Goal: Entertainment & Leisure: Consume media (video, audio)

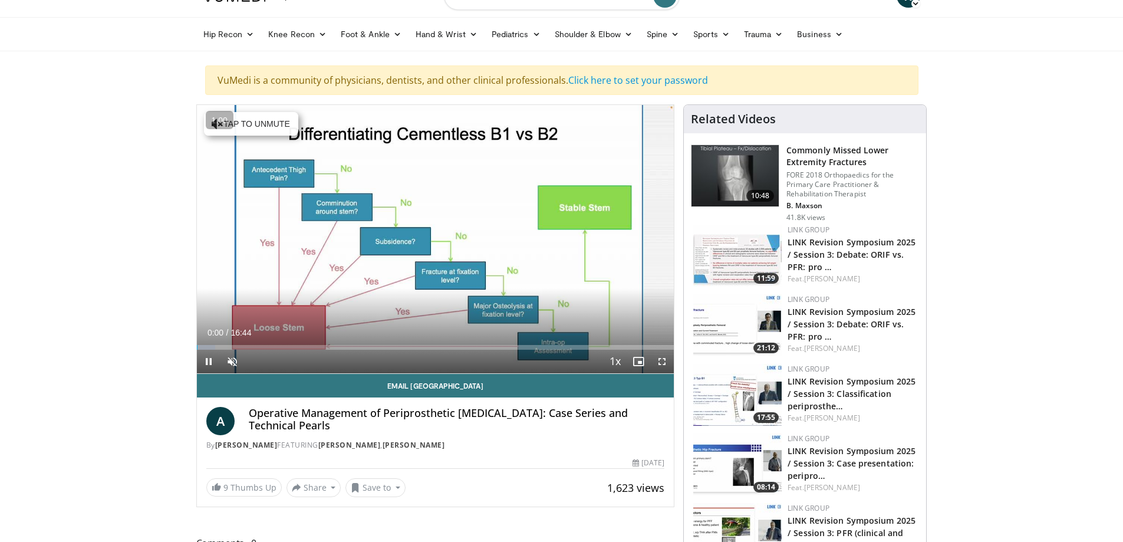
scroll to position [59, 0]
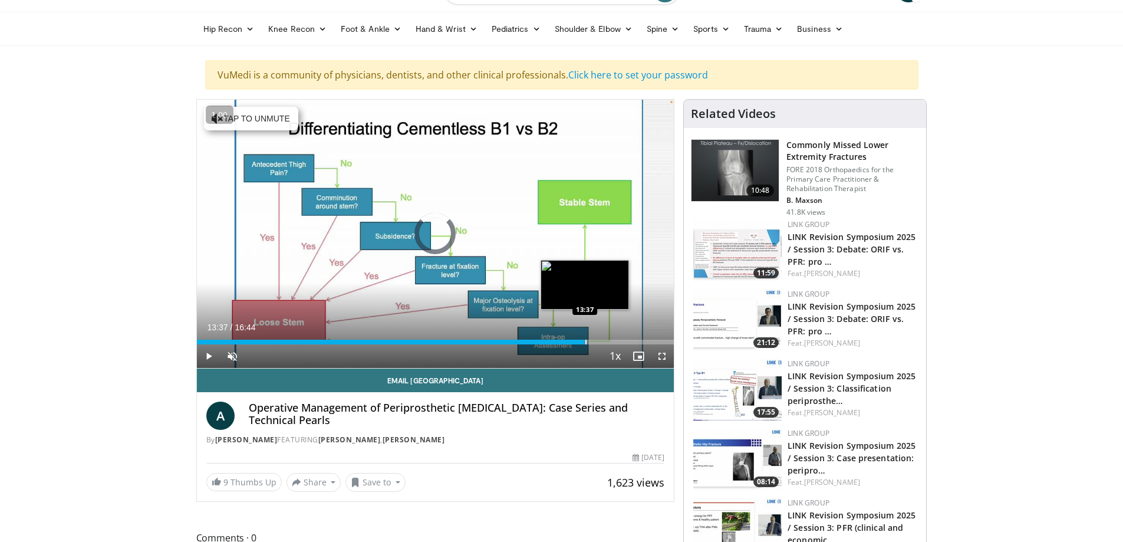
click at [585, 339] on div "Progress Bar" at bounding box center [585, 341] width 1 height 5
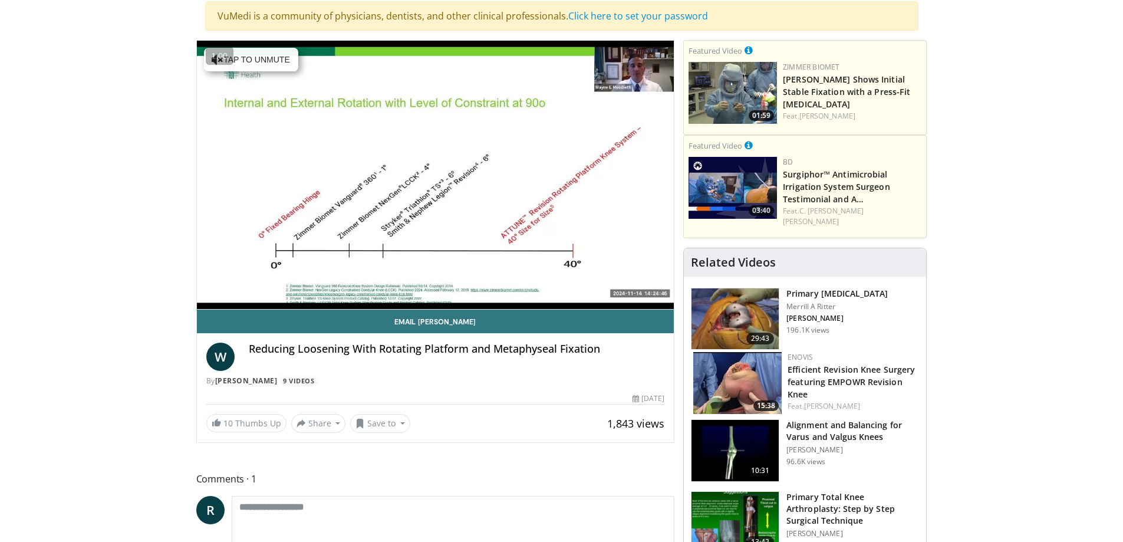
scroll to position [177, 0]
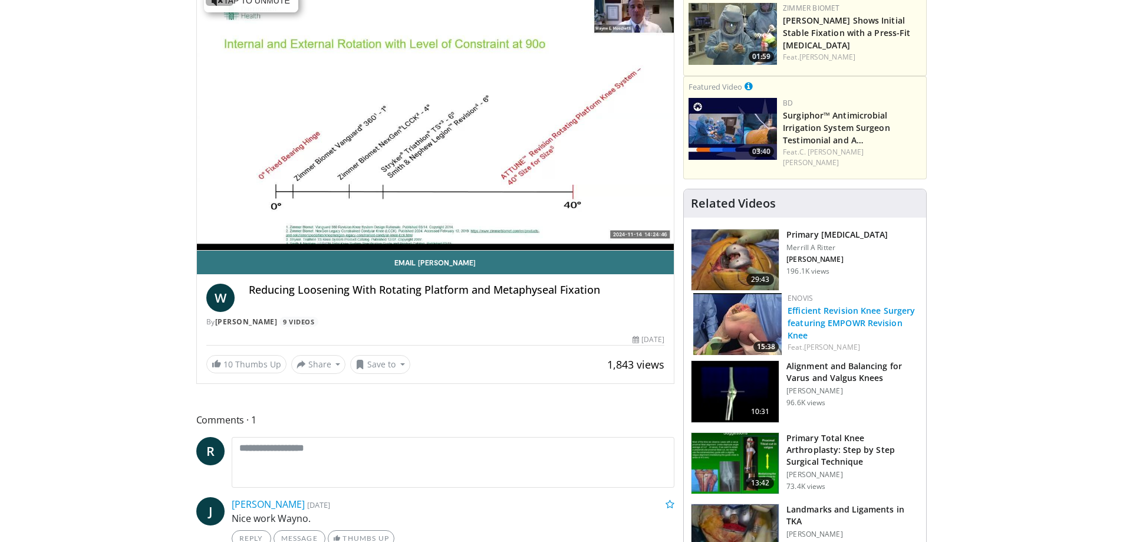
click at [865, 312] on link "Efficient Revision Knee Surgery featuring EMPOWR Revision Knee" at bounding box center [850, 323] width 127 height 36
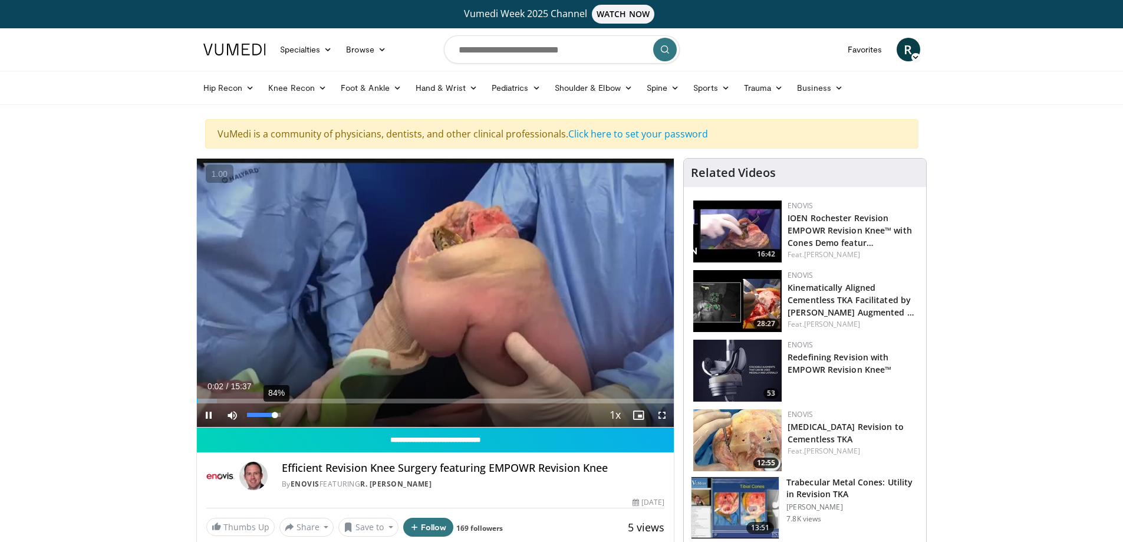
drag, startPoint x: 257, startPoint y: 415, endPoint x: 275, endPoint y: 412, distance: 18.5
click at [275, 413] on div "84%" at bounding box center [264, 415] width 34 height 4
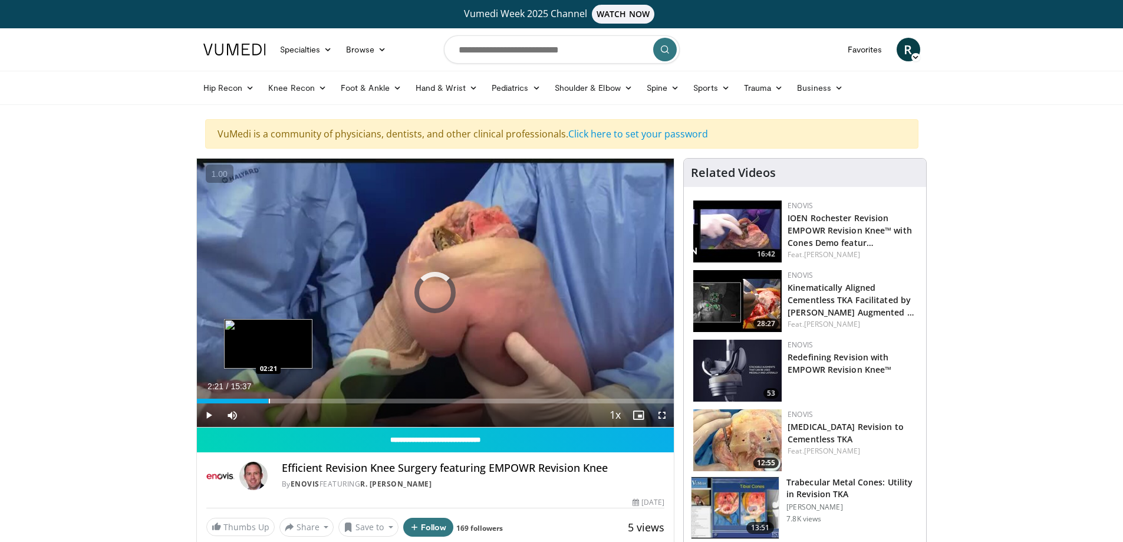
click at [268, 396] on div "Loaded : 7.40% 02:21 02:21" at bounding box center [435, 397] width 477 height 11
click at [210, 402] on div "Progress Bar" at bounding box center [210, 400] width 1 height 5
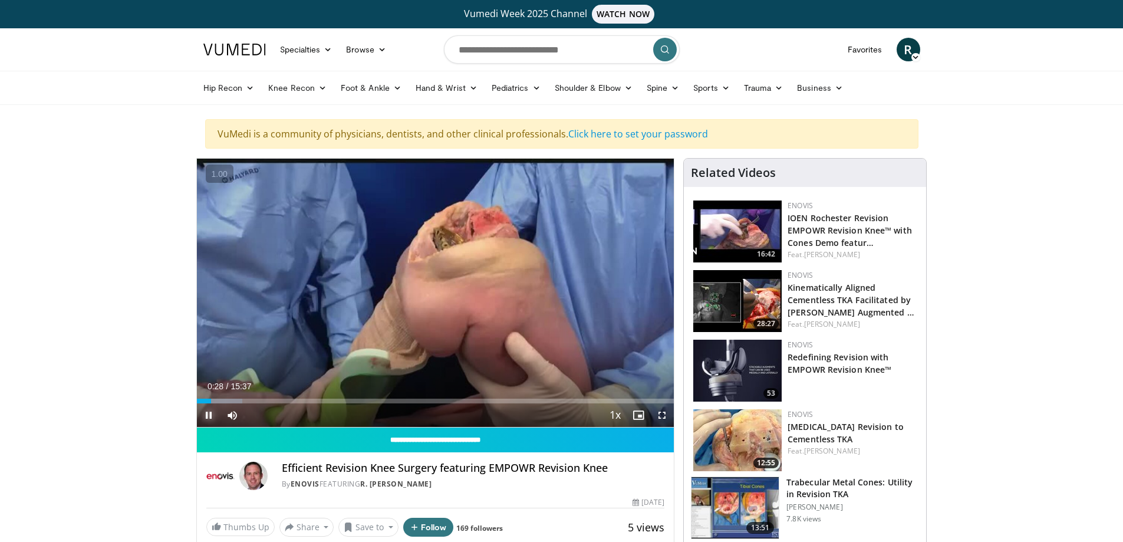
click at [203, 417] on span "Video Player" at bounding box center [209, 415] width 24 height 24
